Goal: Task Accomplishment & Management: Complete application form

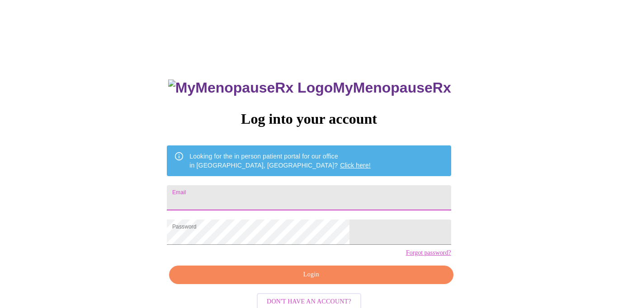
click at [249, 194] on input "Email" at bounding box center [309, 197] width 284 height 25
type input "001.elizabeth.clark@gmail.com"
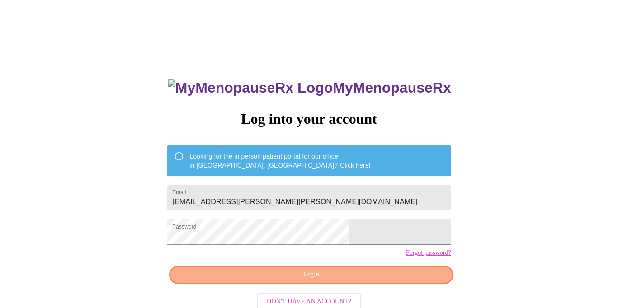
click at [367, 281] on span "Login" at bounding box center [310, 274] width 263 height 11
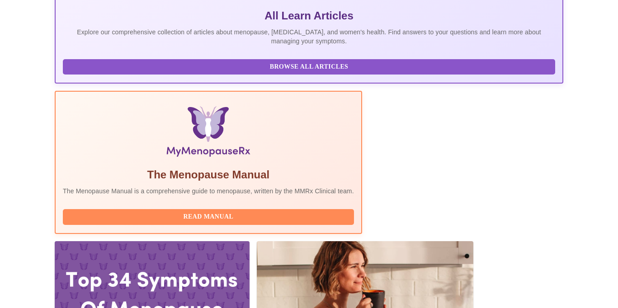
scroll to position [228, 0]
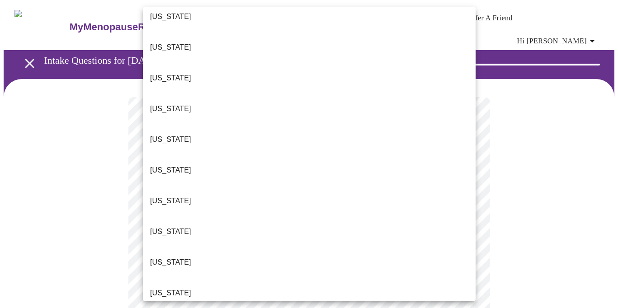
scroll to position [41, 0]
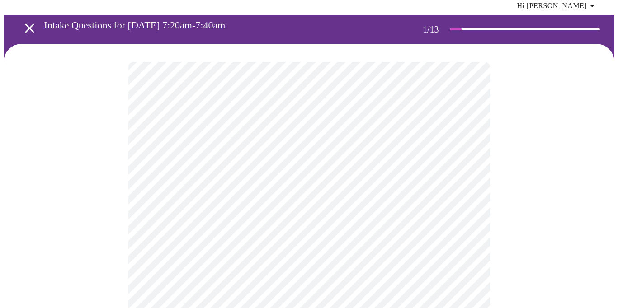
scroll to position [38, 0]
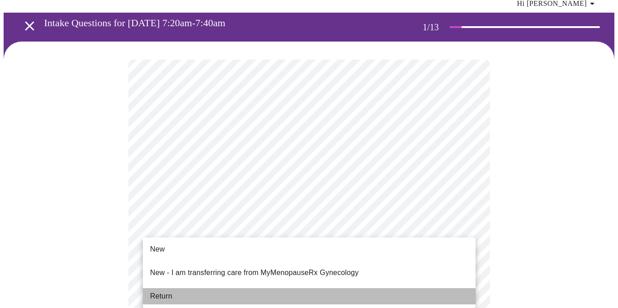
click at [452, 288] on li "Return" at bounding box center [309, 296] width 333 height 16
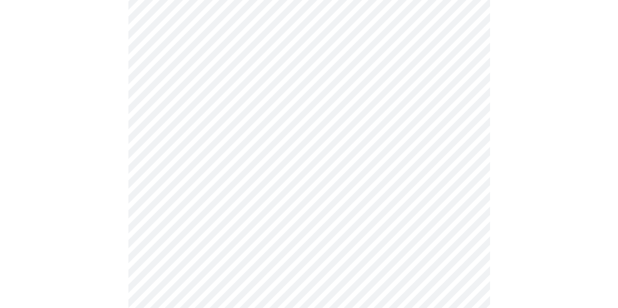
scroll to position [470, 0]
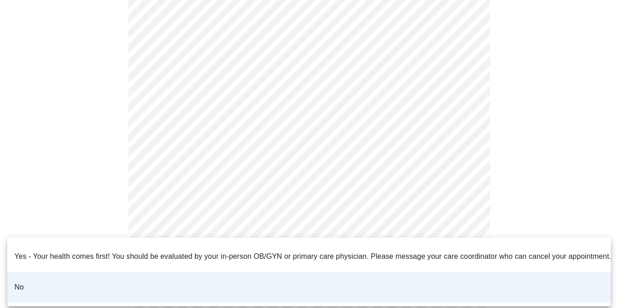
click at [432, 223] on div at bounding box center [309, 154] width 618 height 308
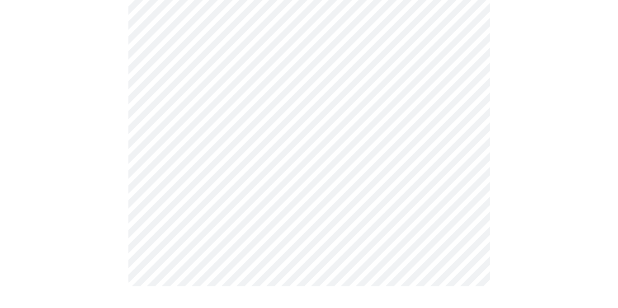
scroll to position [0, 0]
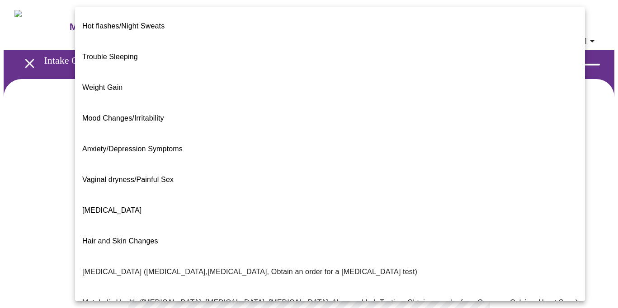
click at [468, 185] on body "MyMenopauseRx Appointments Messaging Labs Uploads Medications Community Refer a…" at bounding box center [309, 282] width 611 height 556
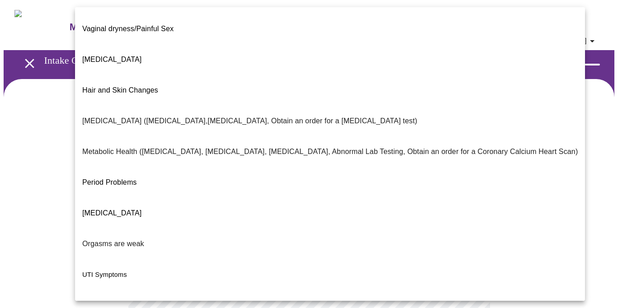
scroll to position [160, 0]
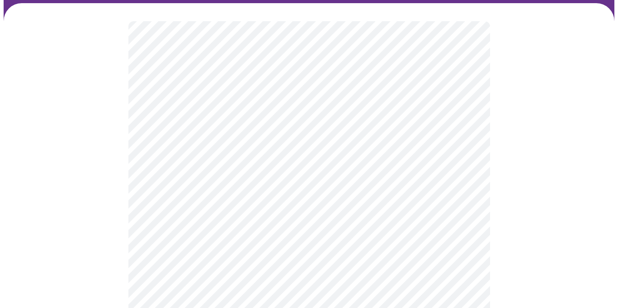
scroll to position [77, 0]
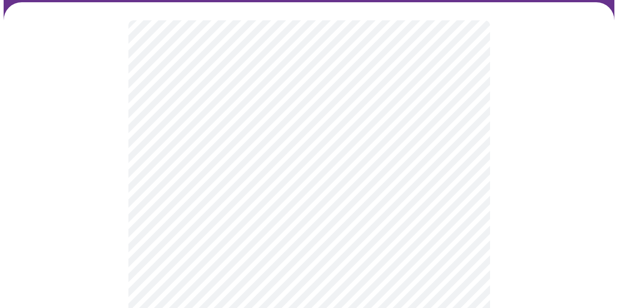
click at [466, 198] on body "MyMenopauseRx Appointments Messaging Labs Uploads Medications Community Refer a…" at bounding box center [309, 202] width 611 height 551
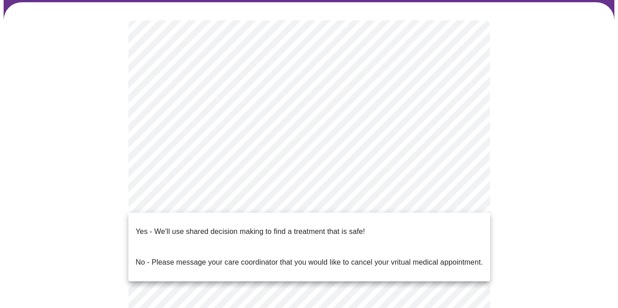
click at [448, 224] on li "Yes - We'll use shared decision making to find a treatment that is safe!" at bounding box center [309, 232] width 362 height 31
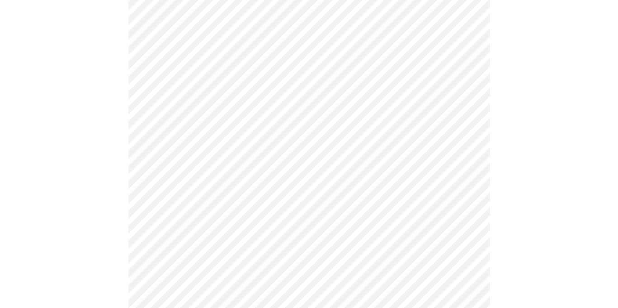
scroll to position [188, 0]
click at [557, 199] on div at bounding box center [309, 126] width 611 height 470
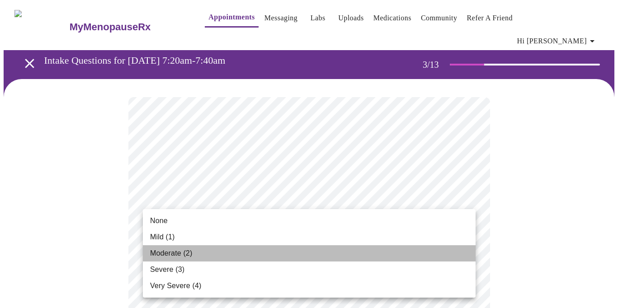
click at [444, 248] on li "Moderate (2)" at bounding box center [309, 253] width 333 height 16
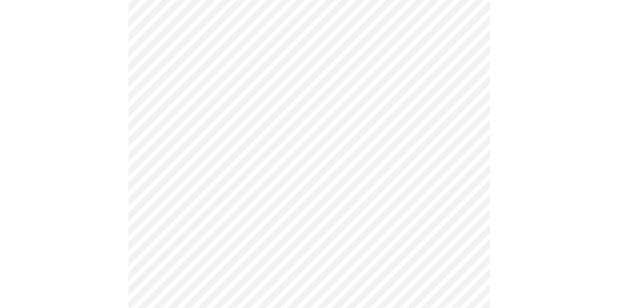
scroll to position [109, 0]
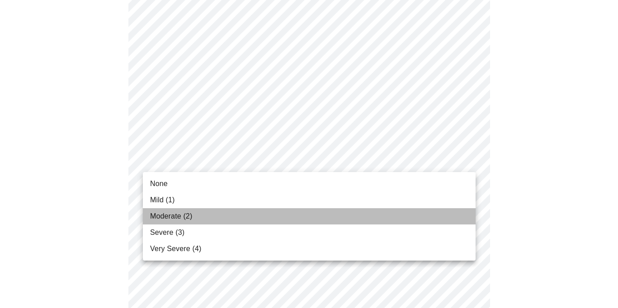
click at [448, 213] on li "Moderate (2)" at bounding box center [309, 216] width 333 height 16
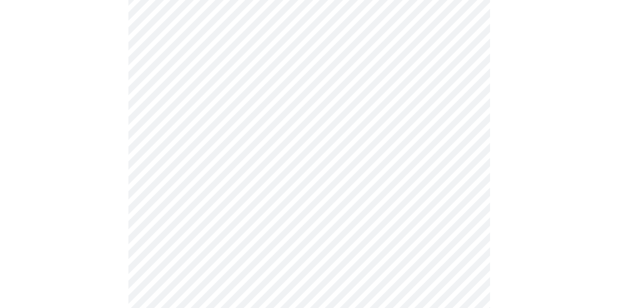
scroll to position [147, 0]
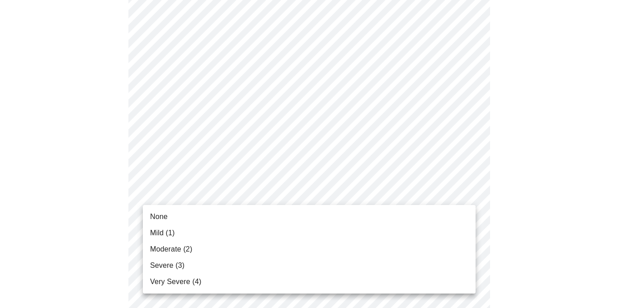
click at [454, 248] on li "Moderate (2)" at bounding box center [309, 249] width 333 height 16
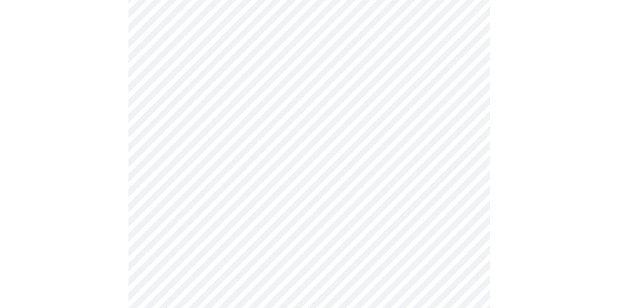
scroll to position [276, 0]
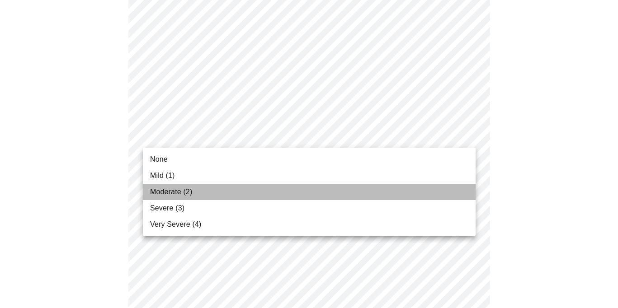
click at [452, 192] on li "Moderate (2)" at bounding box center [309, 192] width 333 height 16
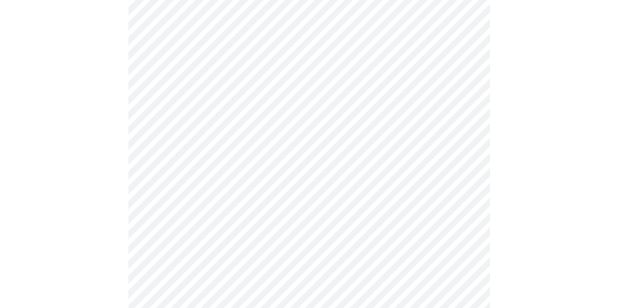
scroll to position [316, 0]
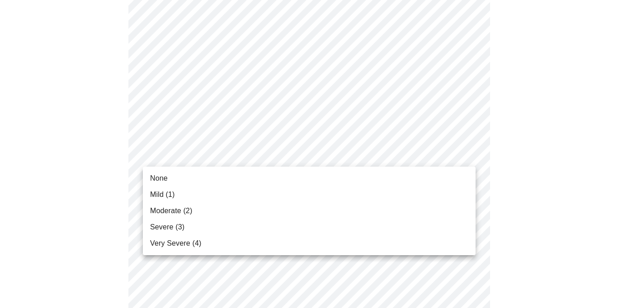
click at [469, 152] on body "MyMenopauseRx Appointments Messaging Labs Uploads Medications Community Refer a…" at bounding box center [309, 270] width 611 height 1165
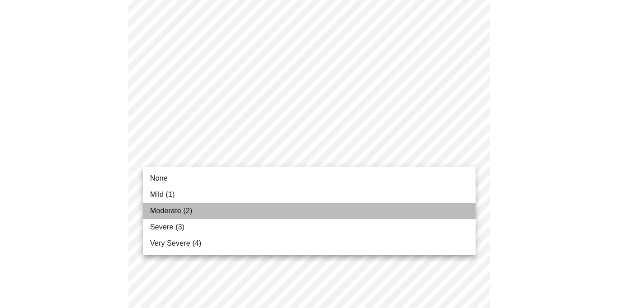
click at [459, 205] on li "Moderate (2)" at bounding box center [309, 211] width 333 height 16
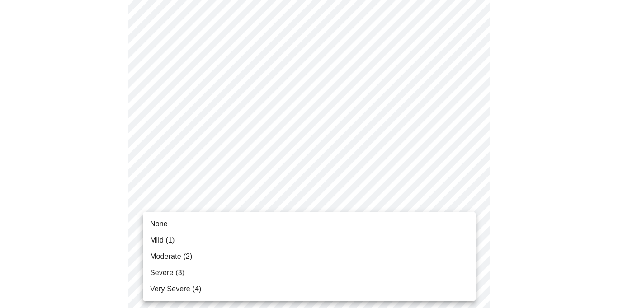
click at [469, 214] on body "MyMenopauseRx Appointments Messaging Labs Uploads Medications Community Refer a…" at bounding box center [309, 264] width 611 height 1152
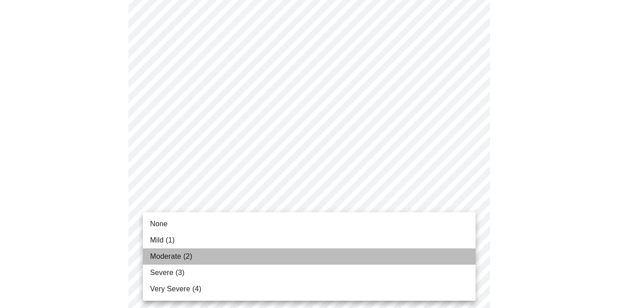
click at [468, 255] on li "Moderate (2)" at bounding box center [309, 257] width 333 height 16
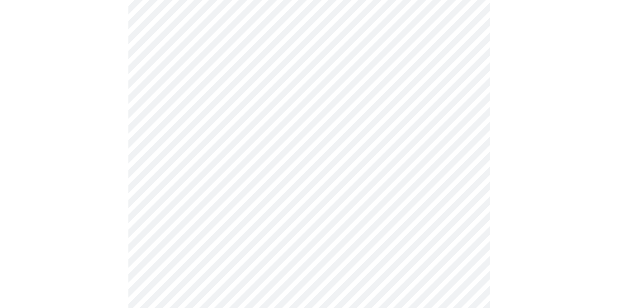
scroll to position [420, 0]
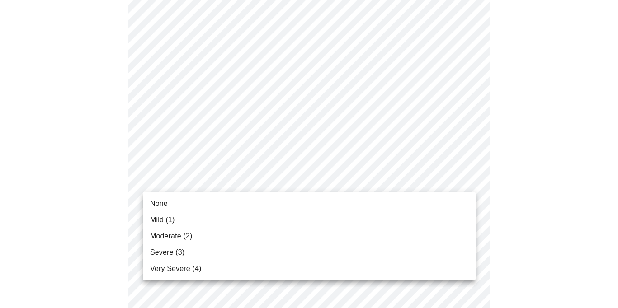
click at [467, 181] on body "MyMenopauseRx Appointments Messaging Labs Uploads Medications Community Refer a…" at bounding box center [309, 152] width 611 height 1139
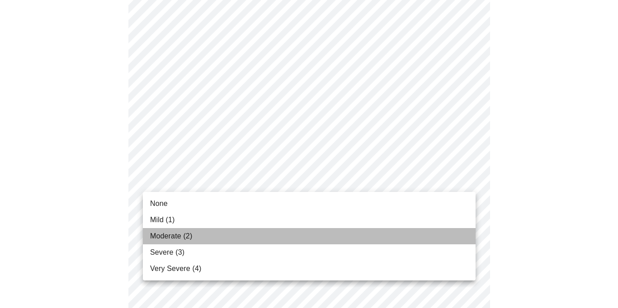
click at [467, 233] on li "Moderate (2)" at bounding box center [309, 236] width 333 height 16
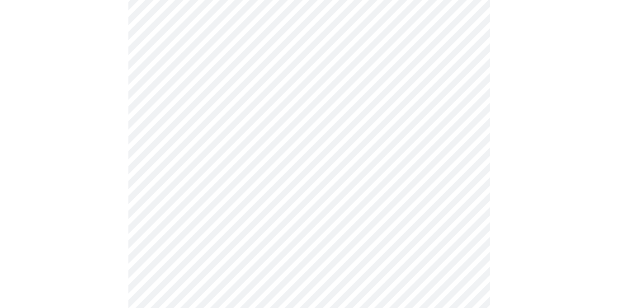
scroll to position [469, 0]
click at [468, 200] on body "MyMenopauseRx Appointments Messaging Labs Uploads Medications Community Refer a…" at bounding box center [309, 97] width 611 height 1127
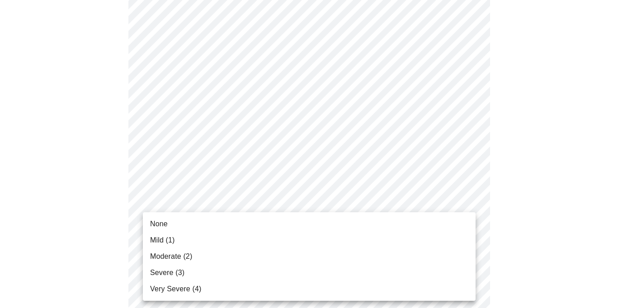
click at [464, 235] on li "Mild (1)" at bounding box center [309, 240] width 333 height 16
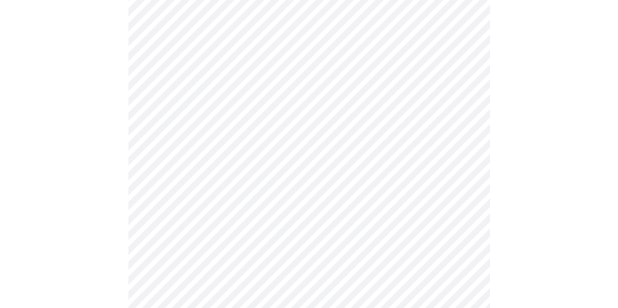
scroll to position [533, 0]
click at [467, 210] on body "MyMenopauseRx Appointments Messaging Labs Uploads Medications Community Refer a…" at bounding box center [309, 28] width 611 height 1114
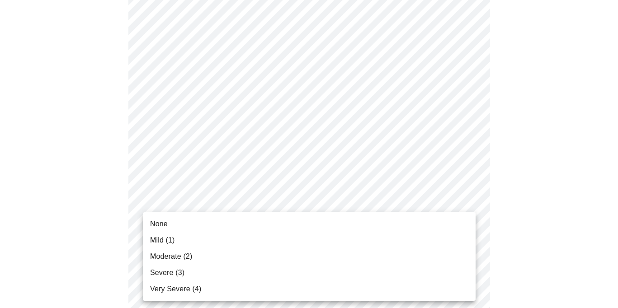
click at [465, 241] on li "Mild (1)" at bounding box center [309, 240] width 333 height 16
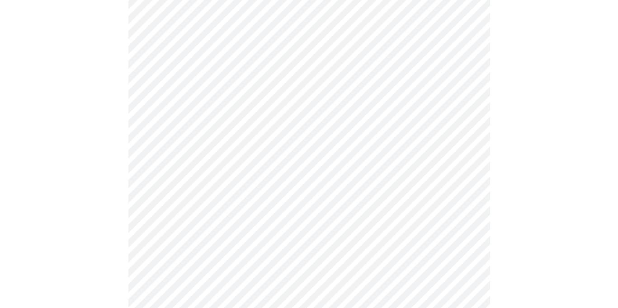
scroll to position [604, 0]
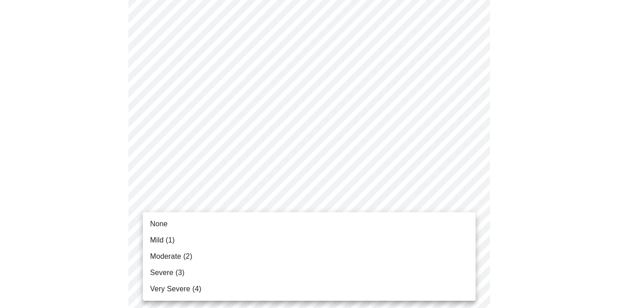
click at [467, 257] on li "Moderate (2)" at bounding box center [309, 257] width 333 height 16
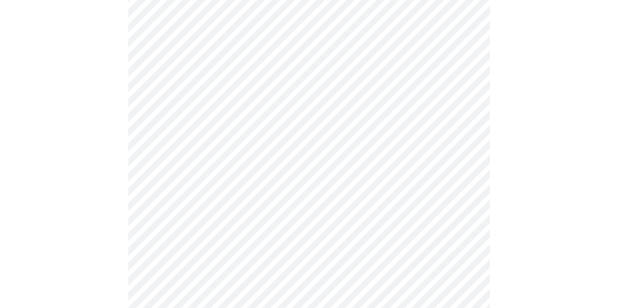
scroll to position [657, 0]
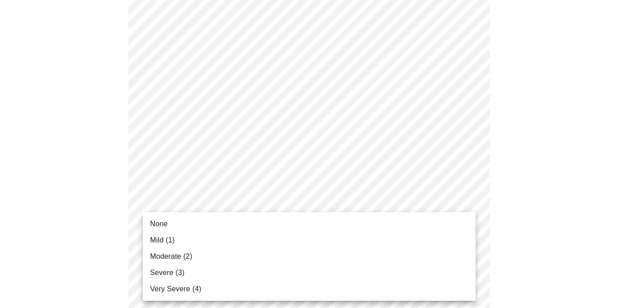
click at [467, 257] on li "Moderate (2)" at bounding box center [309, 257] width 333 height 16
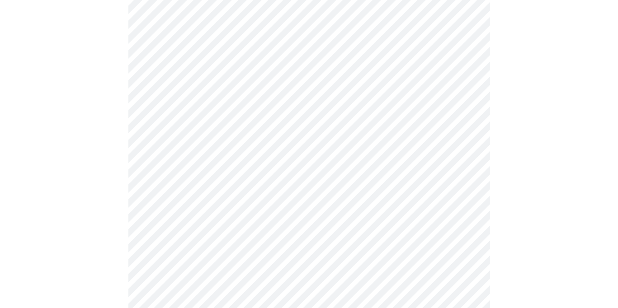
scroll to position [316, 0]
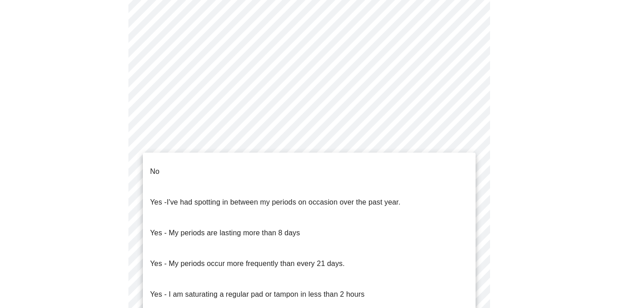
click at [463, 232] on body "MyMenopauseRx Appointments Messaging Labs Uploads Medications Community Refer a…" at bounding box center [309, 139] width 611 height 905
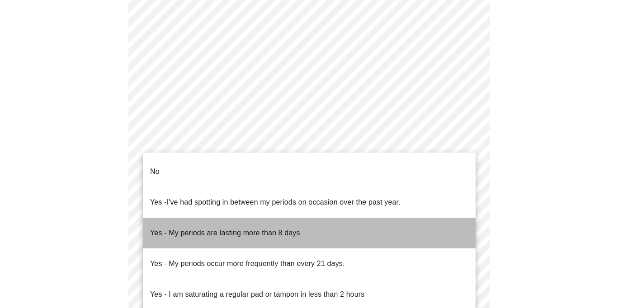
click at [463, 218] on li "Yes - My periods are lasting more than 8 days" at bounding box center [309, 233] width 333 height 31
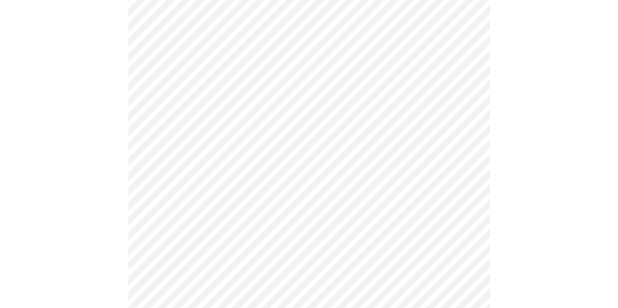
scroll to position [374, 0]
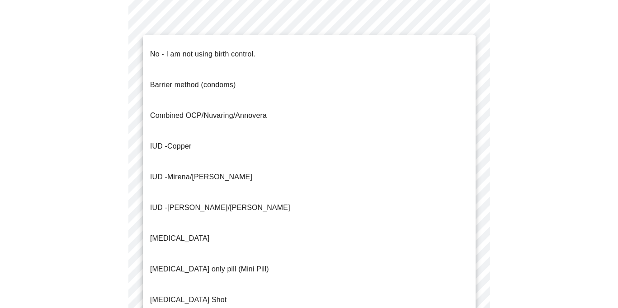
click at [468, 242] on body "MyMenopauseRx Appointments Messaging Labs Uploads Medications Community Refer a…" at bounding box center [309, 79] width 611 height 900
click at [452, 49] on li "No - I am not using birth control." at bounding box center [309, 54] width 333 height 31
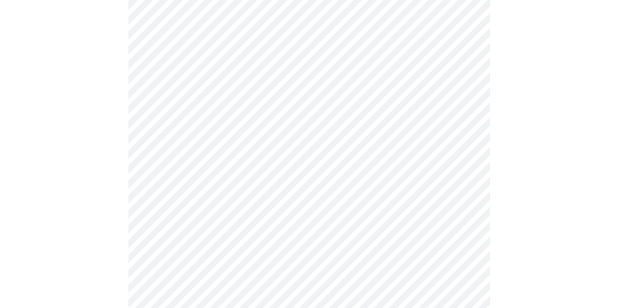
scroll to position [486, 0]
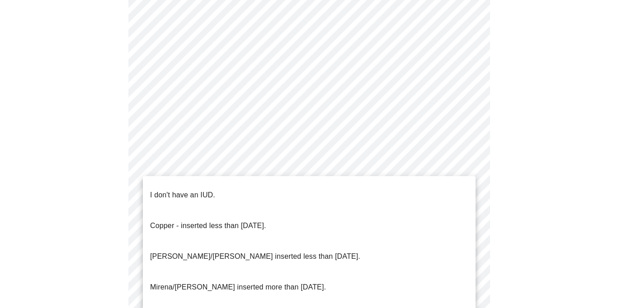
click at [444, 194] on li "I don't have an IUD." at bounding box center [309, 195] width 333 height 31
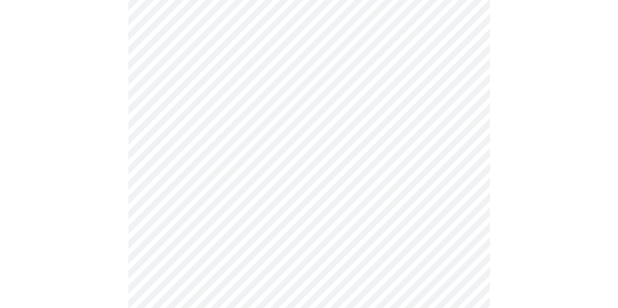
scroll to position [543, 0]
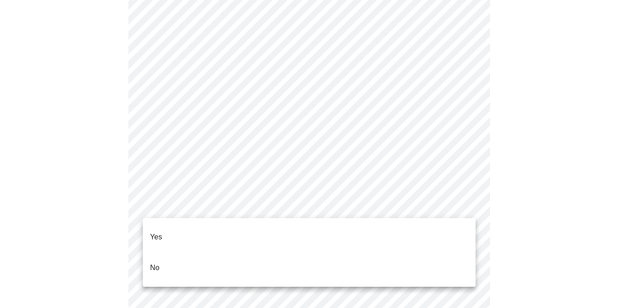
click at [461, 229] on li "Yes" at bounding box center [309, 237] width 333 height 31
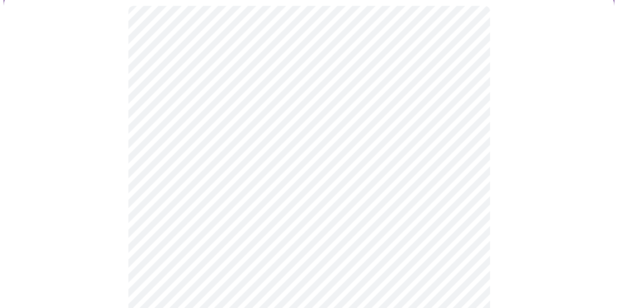
scroll to position [92, 0]
click at [597, 209] on div at bounding box center [309, 194] width 611 height 415
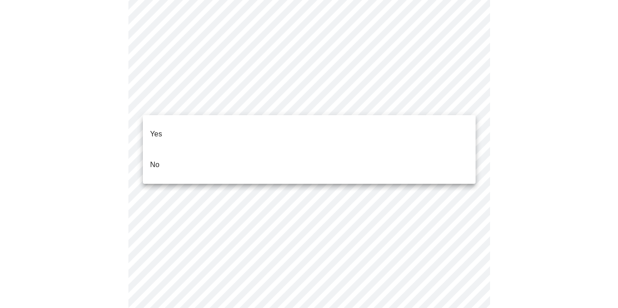
click at [451, 150] on li "No" at bounding box center [309, 165] width 333 height 31
